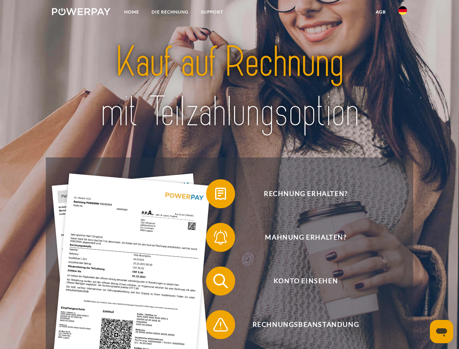
click at [81, 13] on img at bounding box center [81, 11] width 59 height 7
click at [403, 13] on img at bounding box center [403, 10] width 9 height 9
click at [381, 12] on link "agb" at bounding box center [381, 11] width 23 height 13
click at [215, 195] on span at bounding box center [210, 194] width 36 height 36
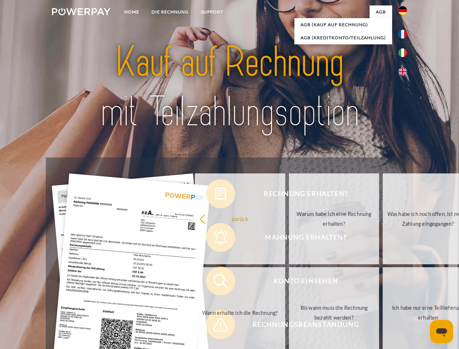
click at [215, 239] on link "zurück" at bounding box center [240, 218] width 91 height 91
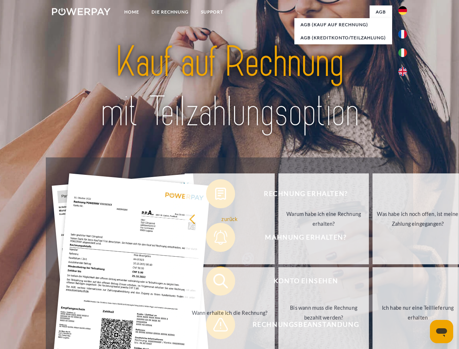
click at [215, 283] on link "Wann erhalte ich die Rechnung?" at bounding box center [230, 312] width 91 height 91
click at [215, 326] on span at bounding box center [210, 325] width 36 height 36
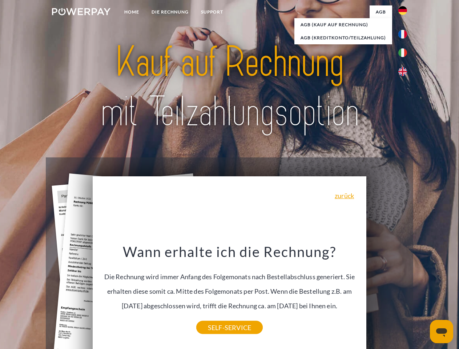
click at [442, 332] on icon "Messaging-Fenster öffnen" at bounding box center [441, 332] width 11 height 9
